Goal: Find specific page/section: Find specific page/section

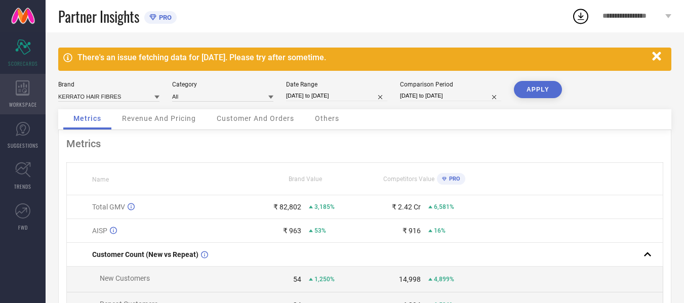
click at [23, 97] on div "WORKSPACE" at bounding box center [23, 94] width 46 height 41
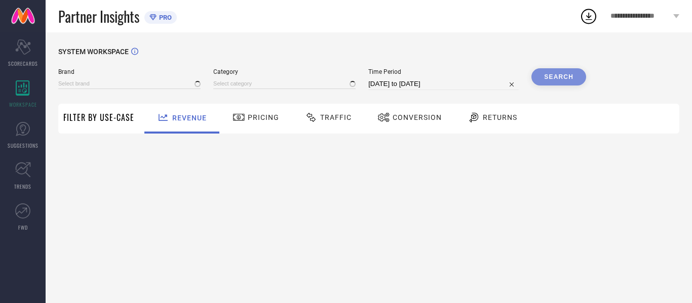
type input "KERRATO HAIR FIBRES"
type input "All"
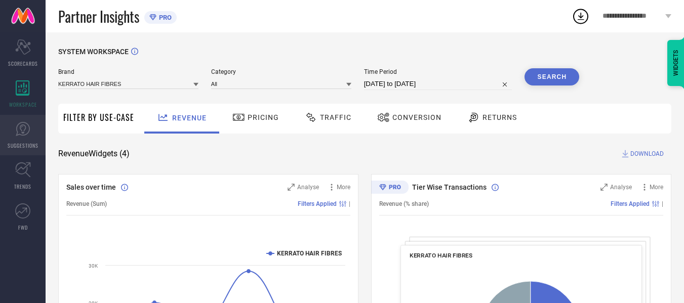
click at [27, 142] on span "SUGGESTIONS" at bounding box center [23, 146] width 31 height 8
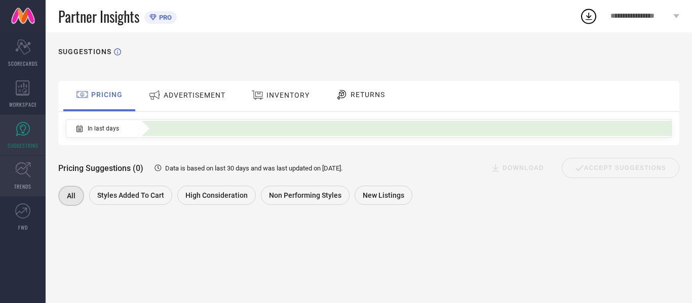
click at [28, 171] on icon at bounding box center [23, 170] width 16 height 16
